Goal: Information Seeking & Learning: Learn about a topic

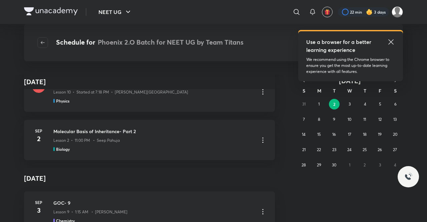
scroll to position [247, 0]
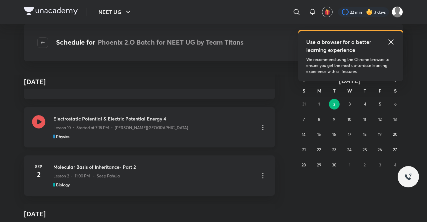
click at [137, 134] on div "Physics" at bounding box center [153, 137] width 200 height 6
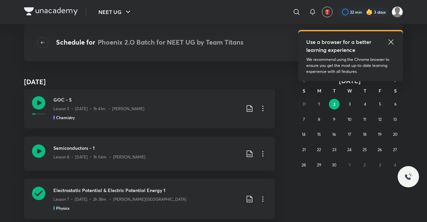
scroll to position [1941, 0]
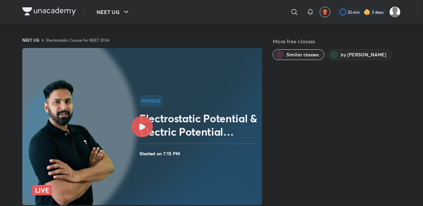
click at [142, 129] on icon at bounding box center [142, 127] width 6 height 6
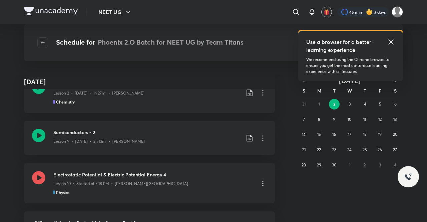
scroll to position [178, 0]
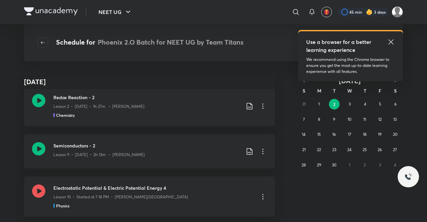
click at [153, 153] on div "Lesson 9 • [DATE] • 2h 13m • [PERSON_NAME]" at bounding box center [146, 153] width 187 height 9
